Goal: Information Seeking & Learning: Learn about a topic

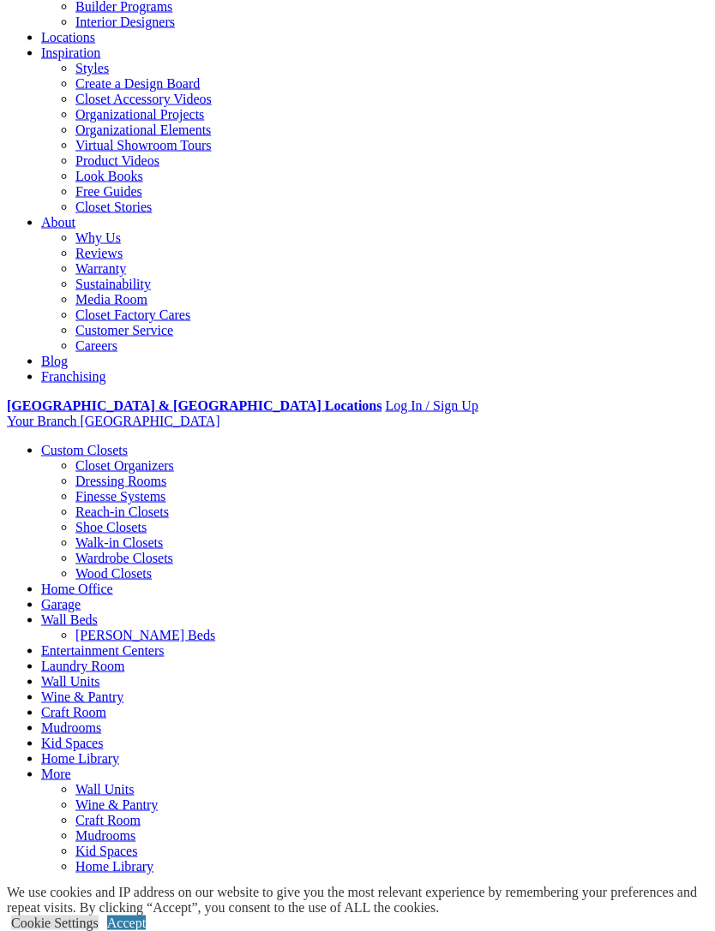
click at [0, 0] on div at bounding box center [0, 0] width 0 height 0
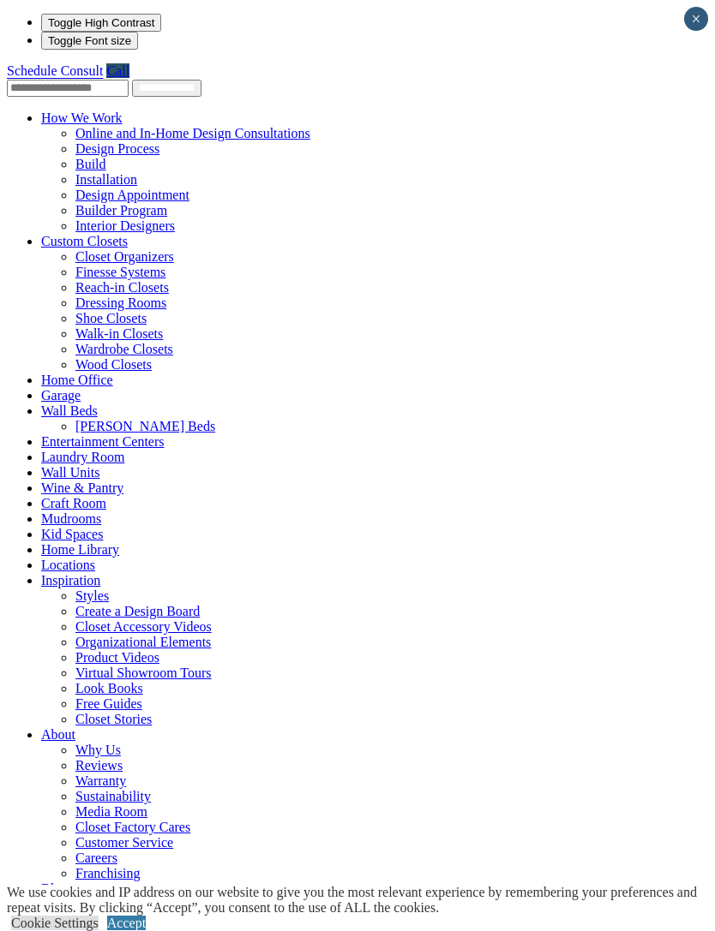
click at [99, 465] on link "Wall Units" at bounding box center [70, 472] width 58 height 15
click at [42, 465] on link "Wall Units" at bounding box center [70, 472] width 58 height 15
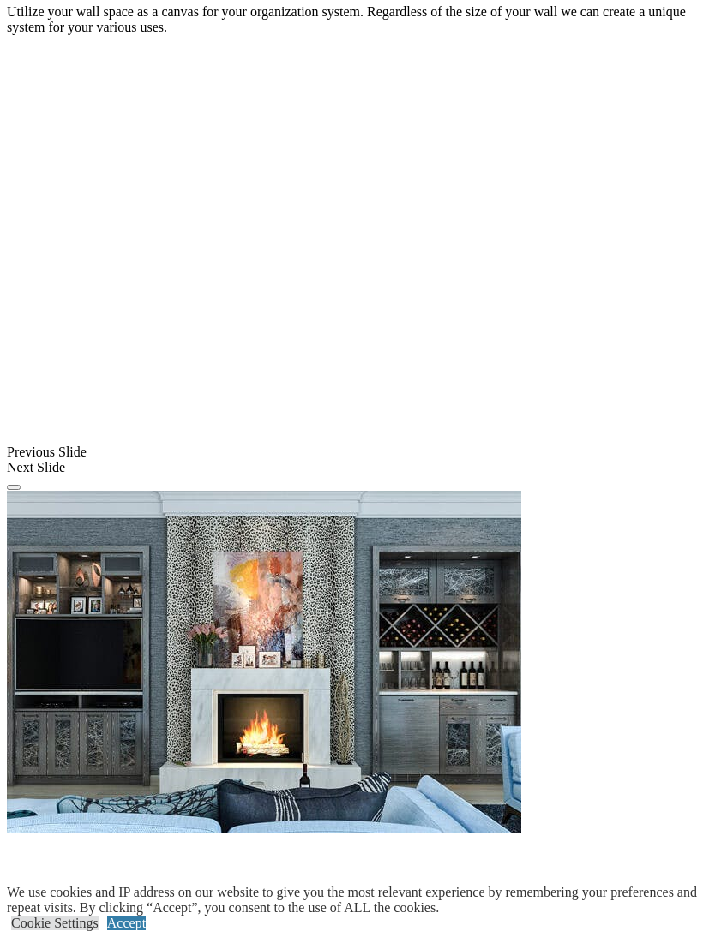
scroll to position [1238, 0]
click at [0, 0] on div at bounding box center [0, 0] width 0 height 0
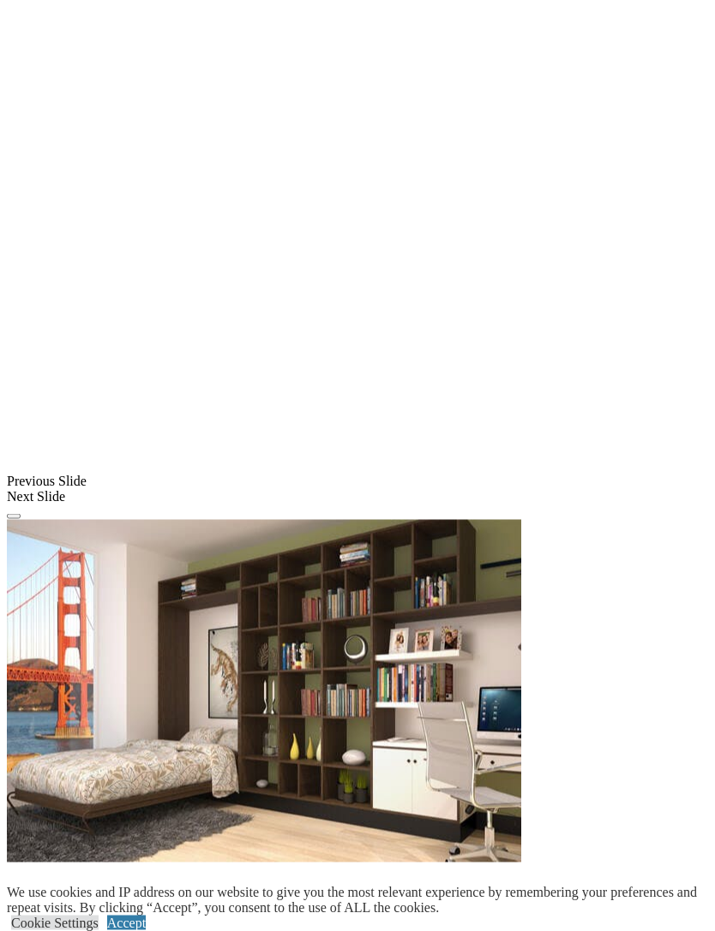
scroll to position [1342, 0]
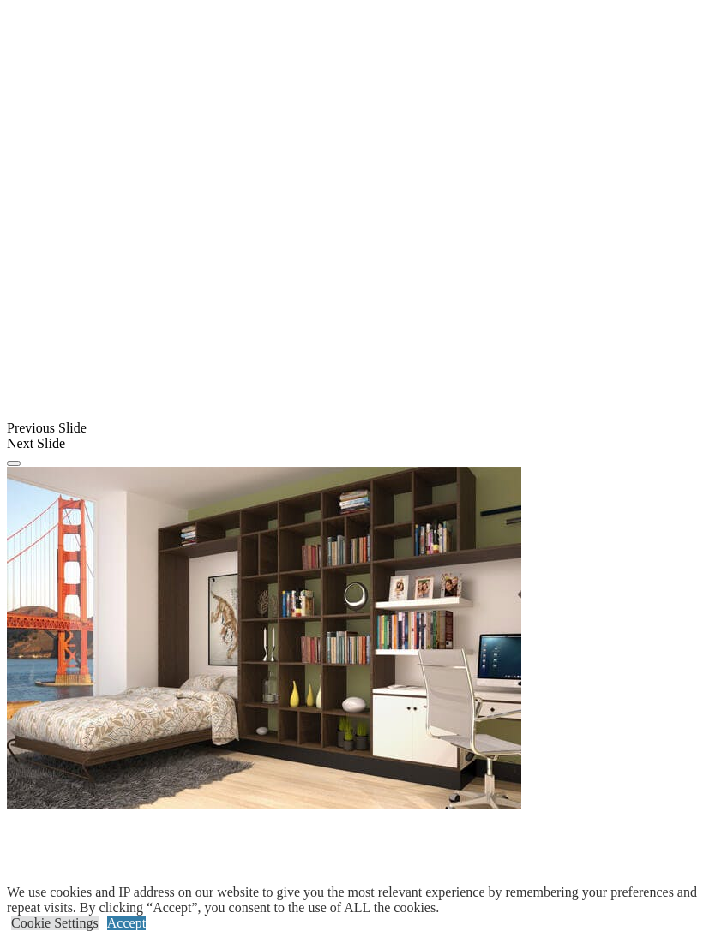
scroll to position [1396, 0]
